Goal: Find specific page/section: Find specific page/section

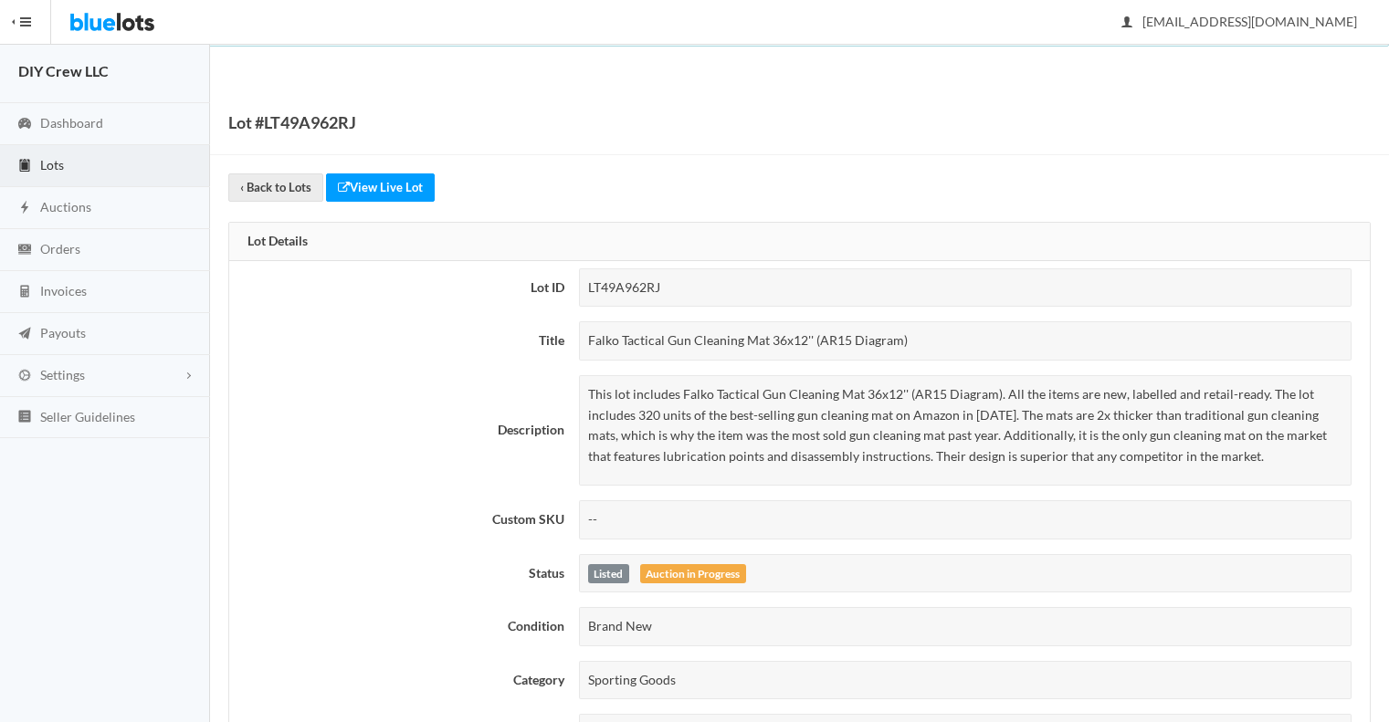
scroll to position [5, 0]
click at [57, 163] on span "Lots" at bounding box center [52, 163] width 24 height 16
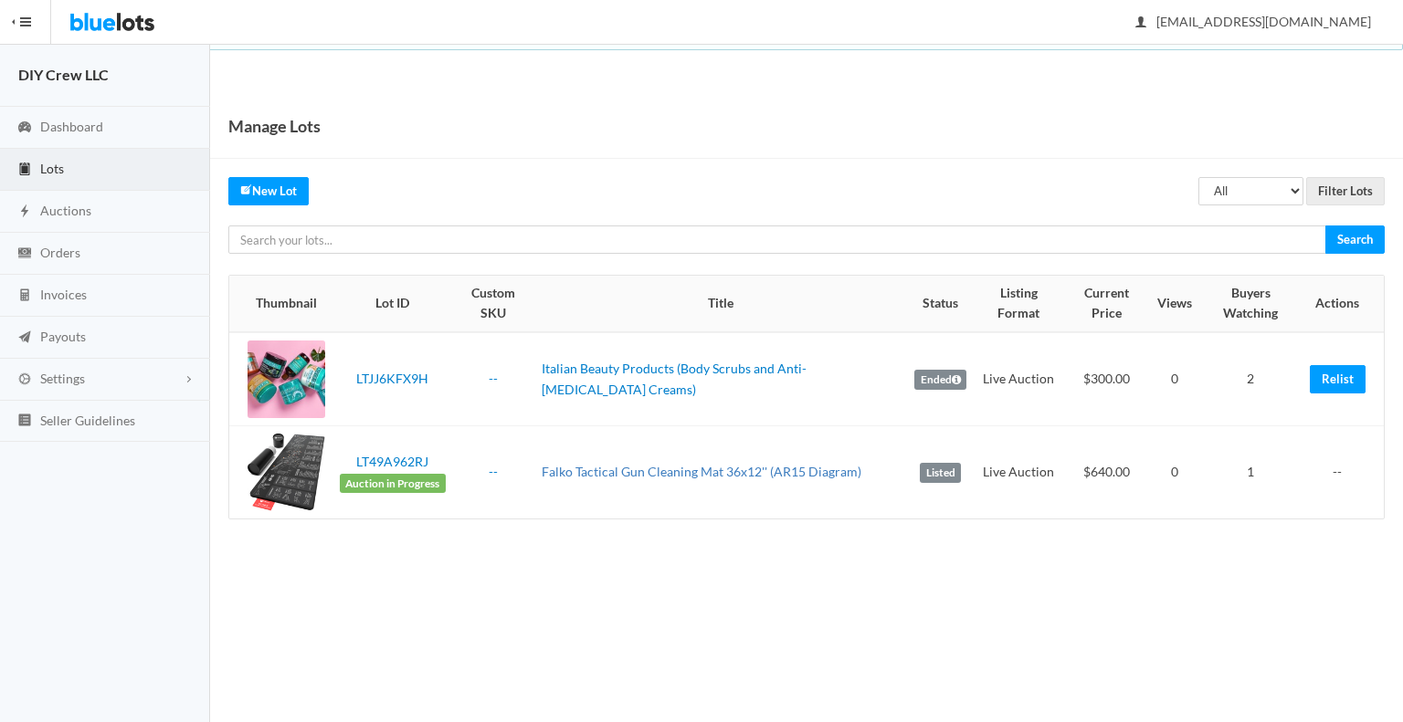
click at [748, 468] on link "Falko Tactical Gun Cleaning Mat 36x12'' (AR15 Diagram)" at bounding box center [701, 472] width 320 height 16
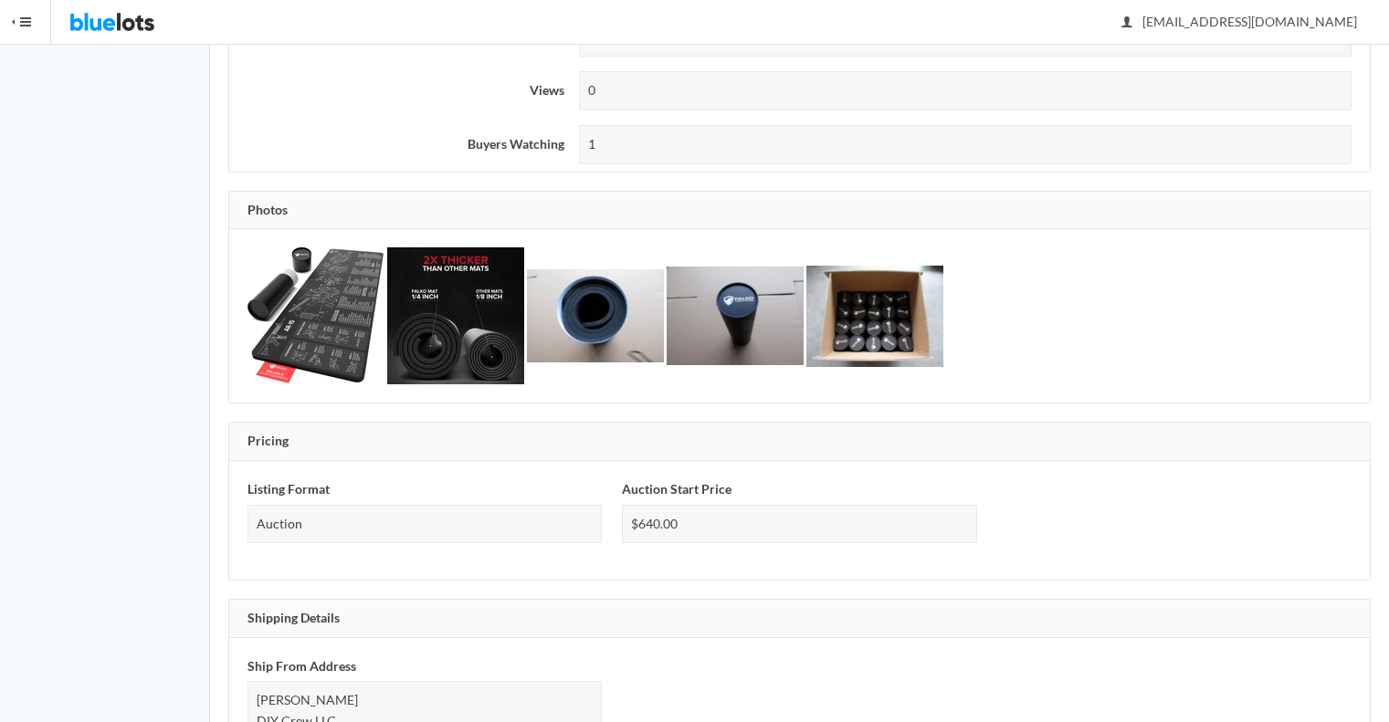
scroll to position [649, 0]
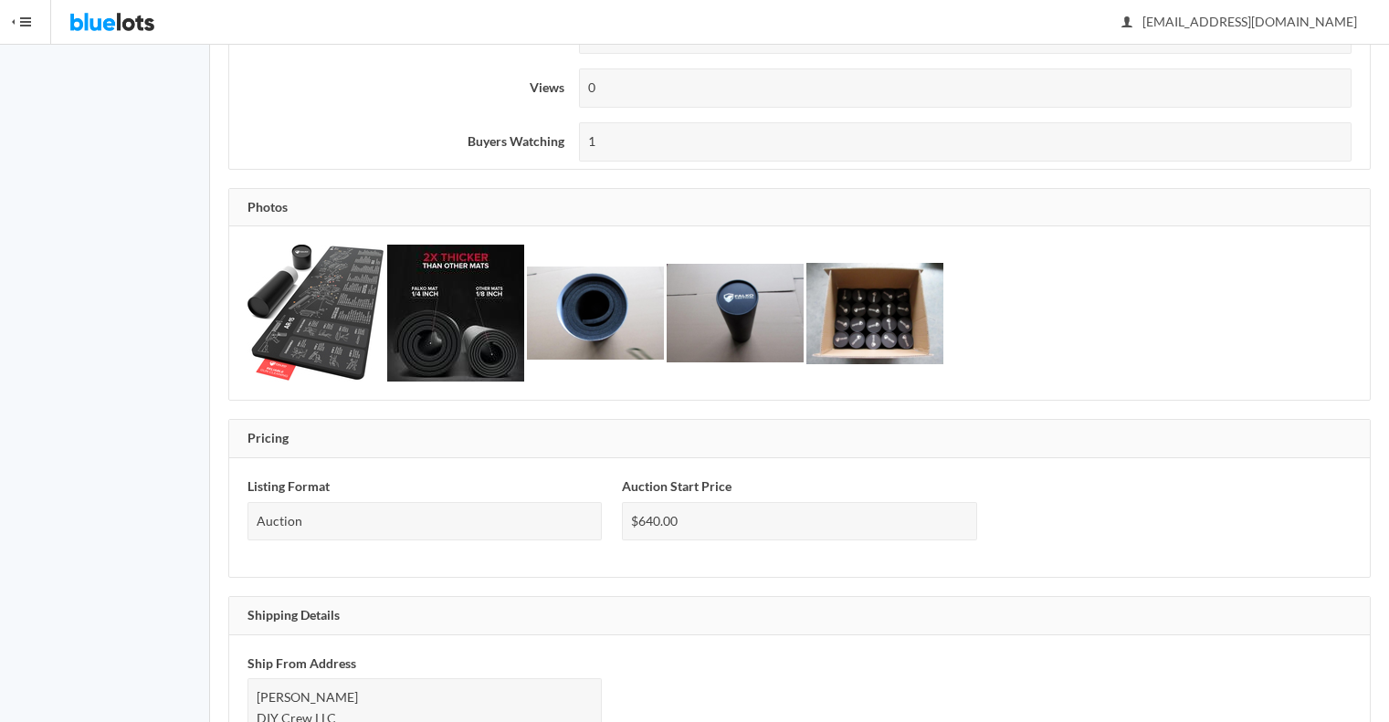
drag, startPoint x: 263, startPoint y: 309, endPoint x: 178, endPoint y: 299, distance: 85.5
click at [178, 299] on nav "HIDE MENU DIY Crew LLC Dashboard Lots Auctions Orders Invoices Payouts Settings…" at bounding box center [105, 284] width 210 height 1867
